Goal: Information Seeking & Learning: Learn about a topic

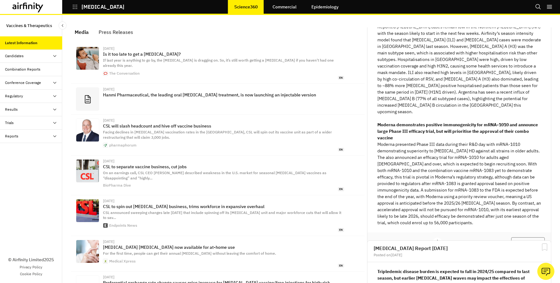
scroll to position [2931, 0]
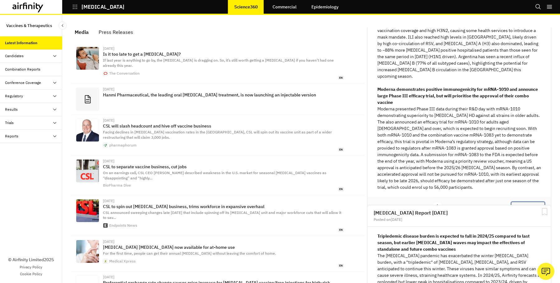
click at [521, 202] on button "View Report" at bounding box center [528, 207] width 34 height 11
